Goal: Check status: Check status

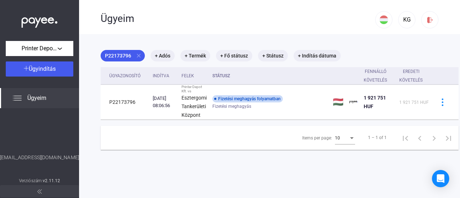
click at [32, 96] on span "Ügyeim" at bounding box center [36, 98] width 19 height 9
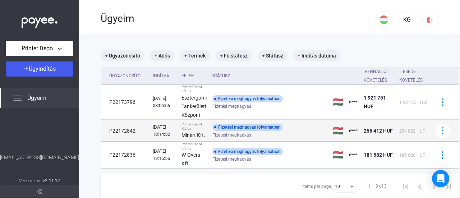
click at [168, 126] on div "[DATE] 18:14:52" at bounding box center [164, 131] width 23 height 14
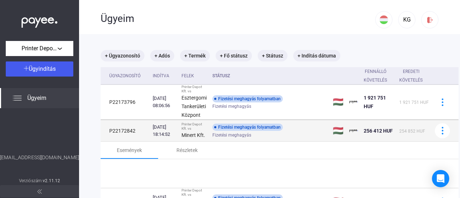
click at [168, 126] on div "[DATE] 18:14:52" at bounding box center [164, 131] width 23 height 14
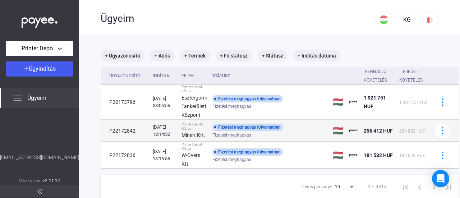
click at [168, 126] on div "[DATE] 18:14:52" at bounding box center [164, 131] width 23 height 14
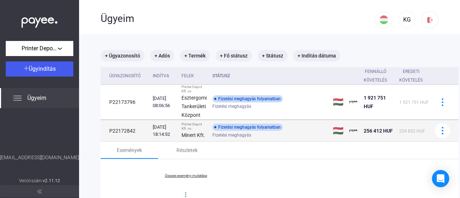
click at [246, 123] on td "Fizetési meghagyás folyamatban Fizetési meghagyás" at bounding box center [270, 131] width 120 height 22
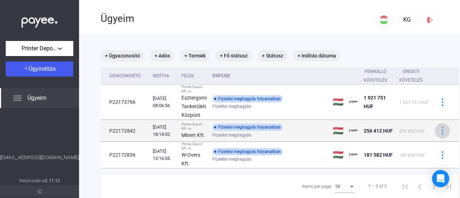
click at [443, 129] on img at bounding box center [443, 131] width 8 height 8
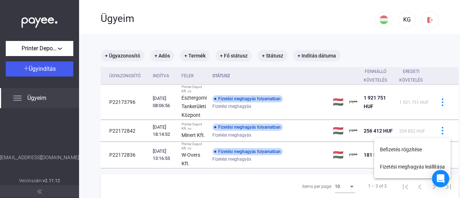
click at [288, 127] on div at bounding box center [230, 99] width 460 height 198
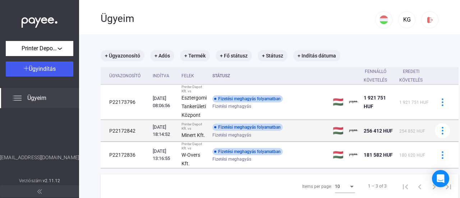
click at [163, 126] on div "[DATE] 18:14:52" at bounding box center [164, 131] width 23 height 14
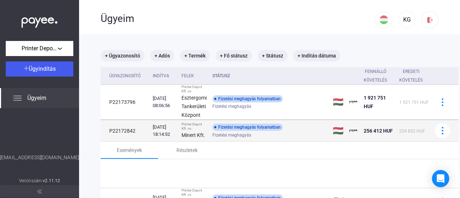
click at [163, 126] on div "[DATE] 18:14:52" at bounding box center [164, 131] width 23 height 14
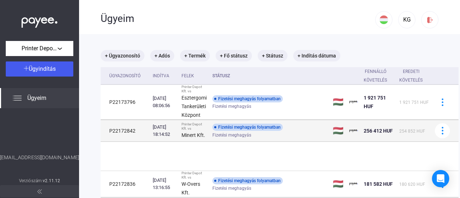
click at [163, 126] on div "[DATE] 18:14:52" at bounding box center [164, 131] width 23 height 14
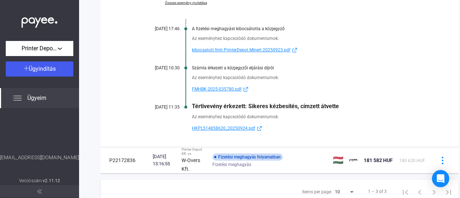
scroll to position [205, 0]
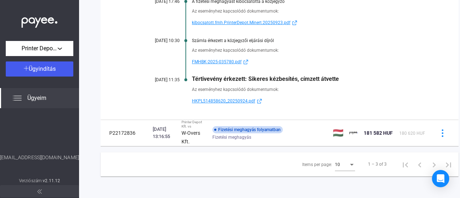
click at [239, 97] on span "HKPL514858620_20250924.pdf" at bounding box center [223, 101] width 63 height 9
click at [339, 58] on link "FMHBK-2025-035780.pdf" at bounding box center [307, 62] width 231 height 9
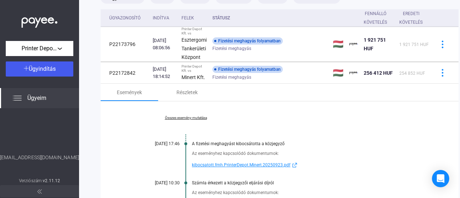
scroll to position [59, 0]
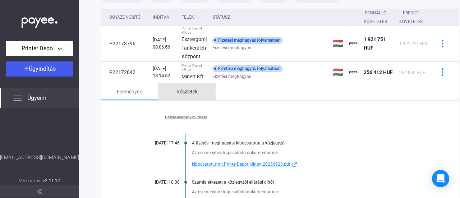
click at [187, 90] on div "Részletek" at bounding box center [187, 91] width 21 height 9
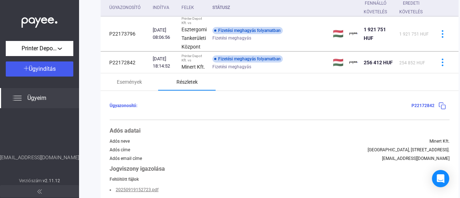
scroll to position [67, 0]
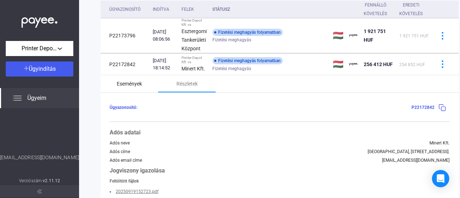
click at [137, 82] on div "Események" at bounding box center [129, 83] width 25 height 9
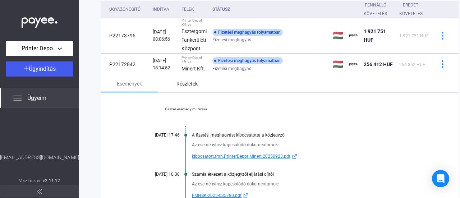
click at [184, 81] on div "Részletek" at bounding box center [187, 83] width 21 height 9
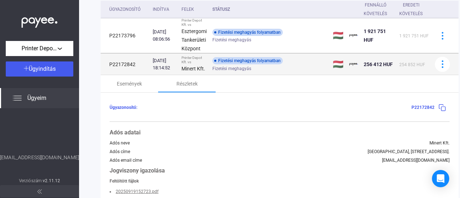
click at [122, 60] on td "P22172842" at bounding box center [125, 65] width 49 height 22
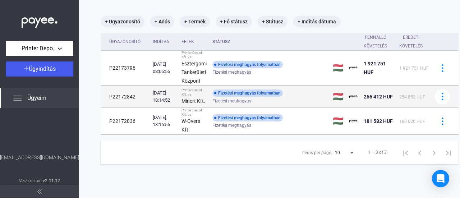
scroll to position [34, 0]
